Goal: Transaction & Acquisition: Purchase product/service

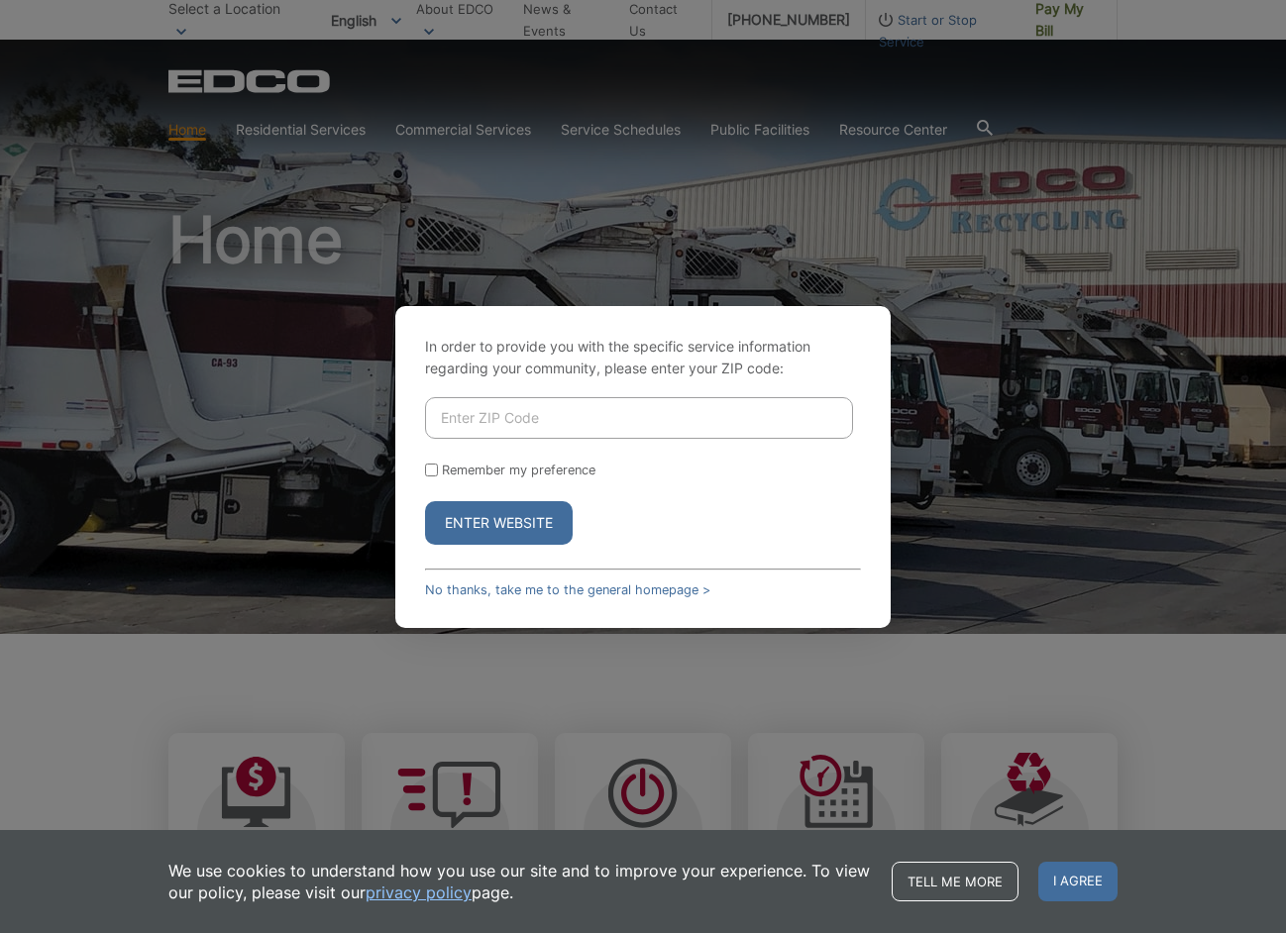
click at [517, 420] on input "Enter ZIP Code" at bounding box center [639, 418] width 428 height 42
type input "92021"
click at [507, 517] on button "Enter Website" at bounding box center [499, 523] width 148 height 44
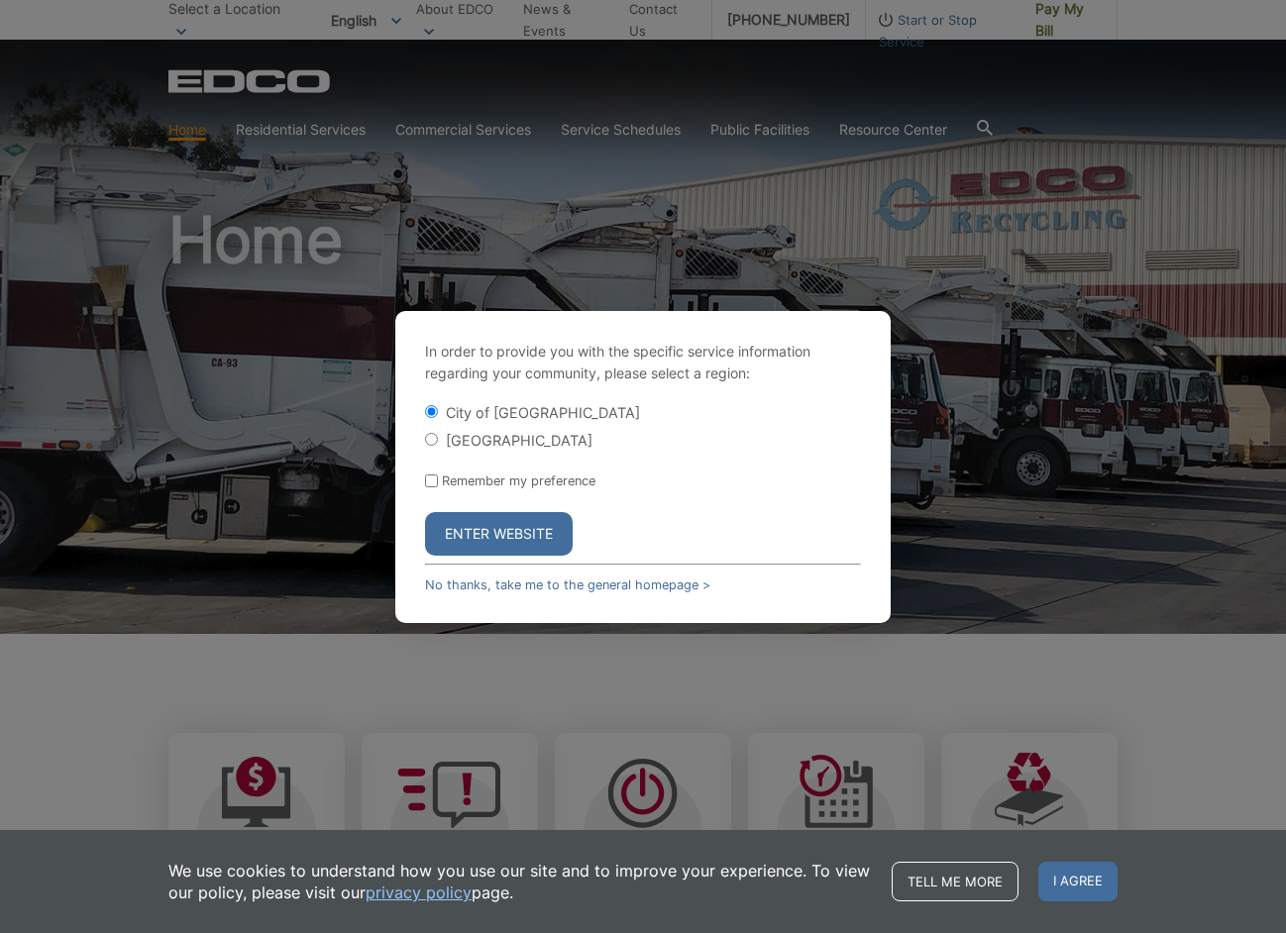
click at [504, 528] on button "Enter Website" at bounding box center [499, 534] width 148 height 44
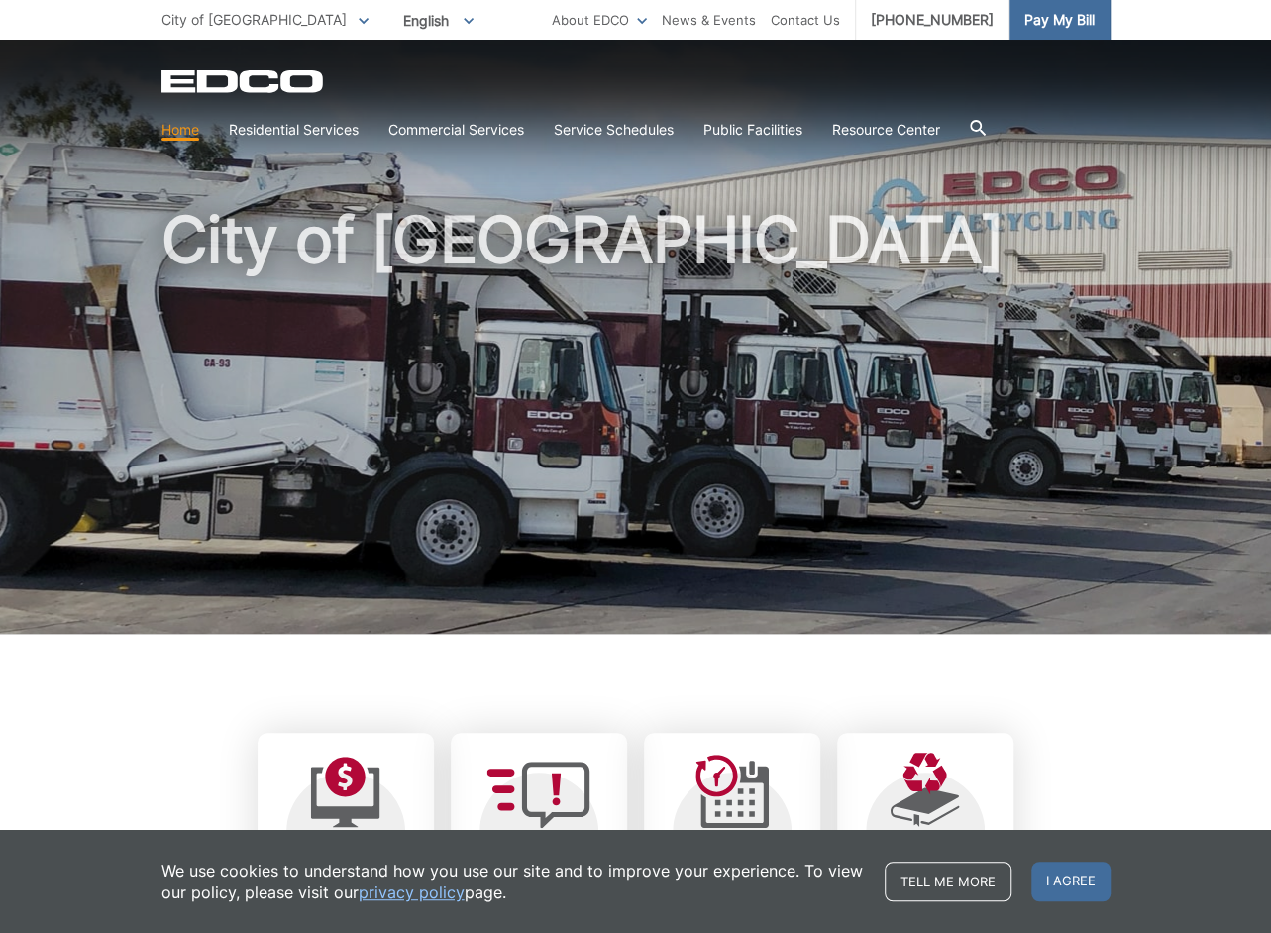
click at [1034, 18] on span "Pay My Bill" at bounding box center [1059, 20] width 70 height 22
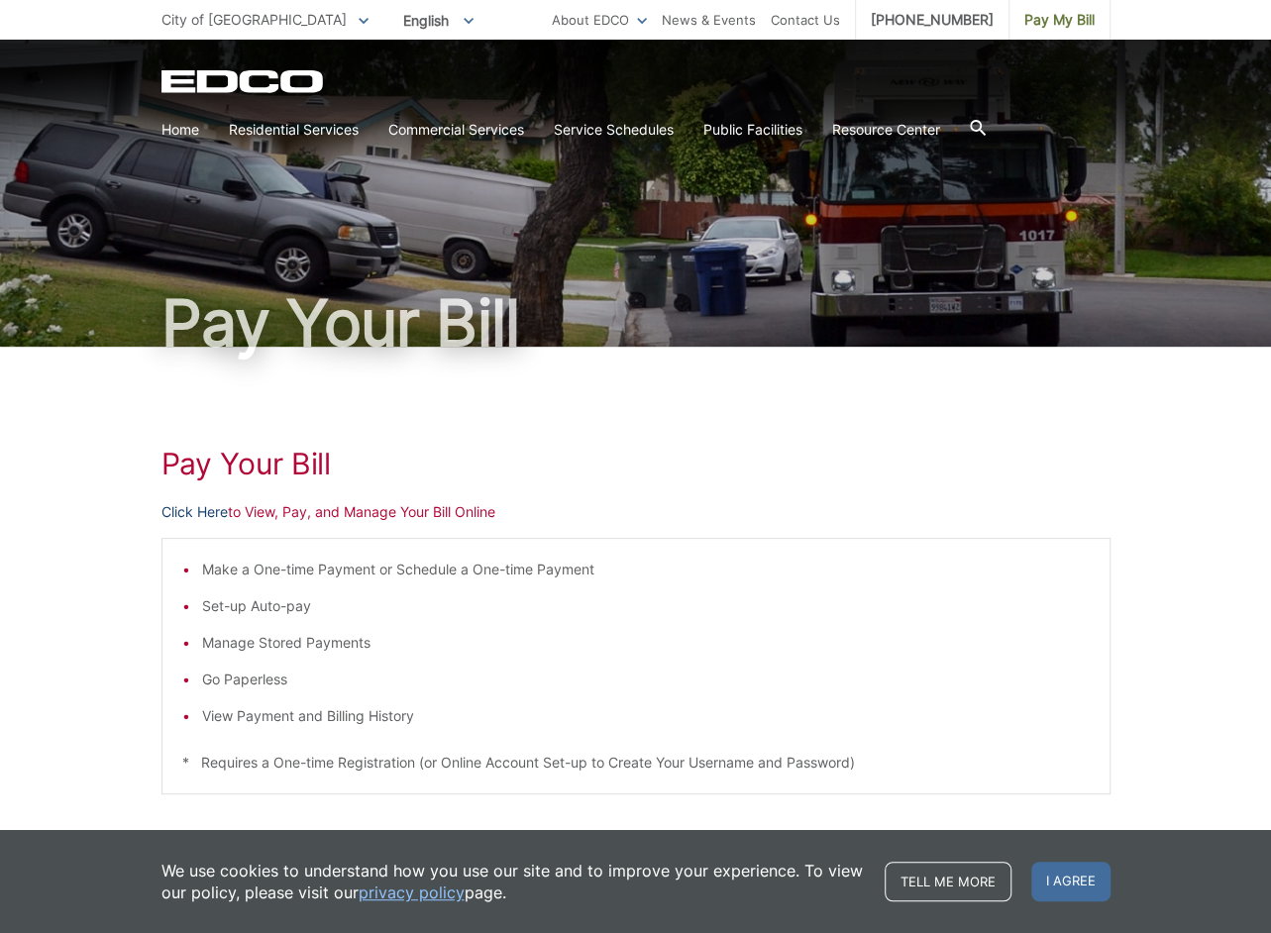
click at [198, 519] on link "Click Here" at bounding box center [194, 512] width 66 height 22
